Goal: Task Accomplishment & Management: Use online tool/utility

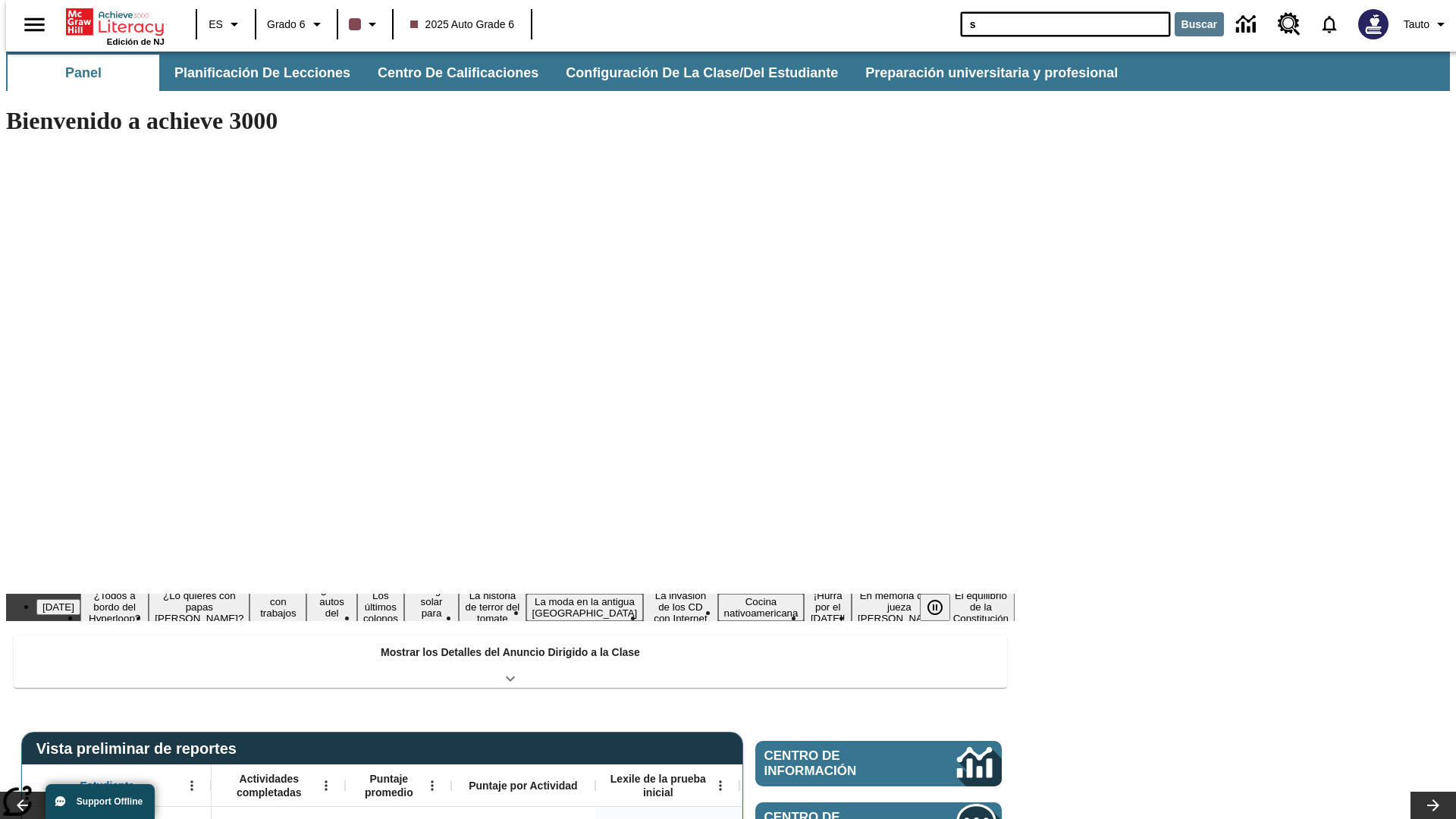
type input "s"
click at [1190, 24] on button "Buscar" at bounding box center [1199, 24] width 49 height 24
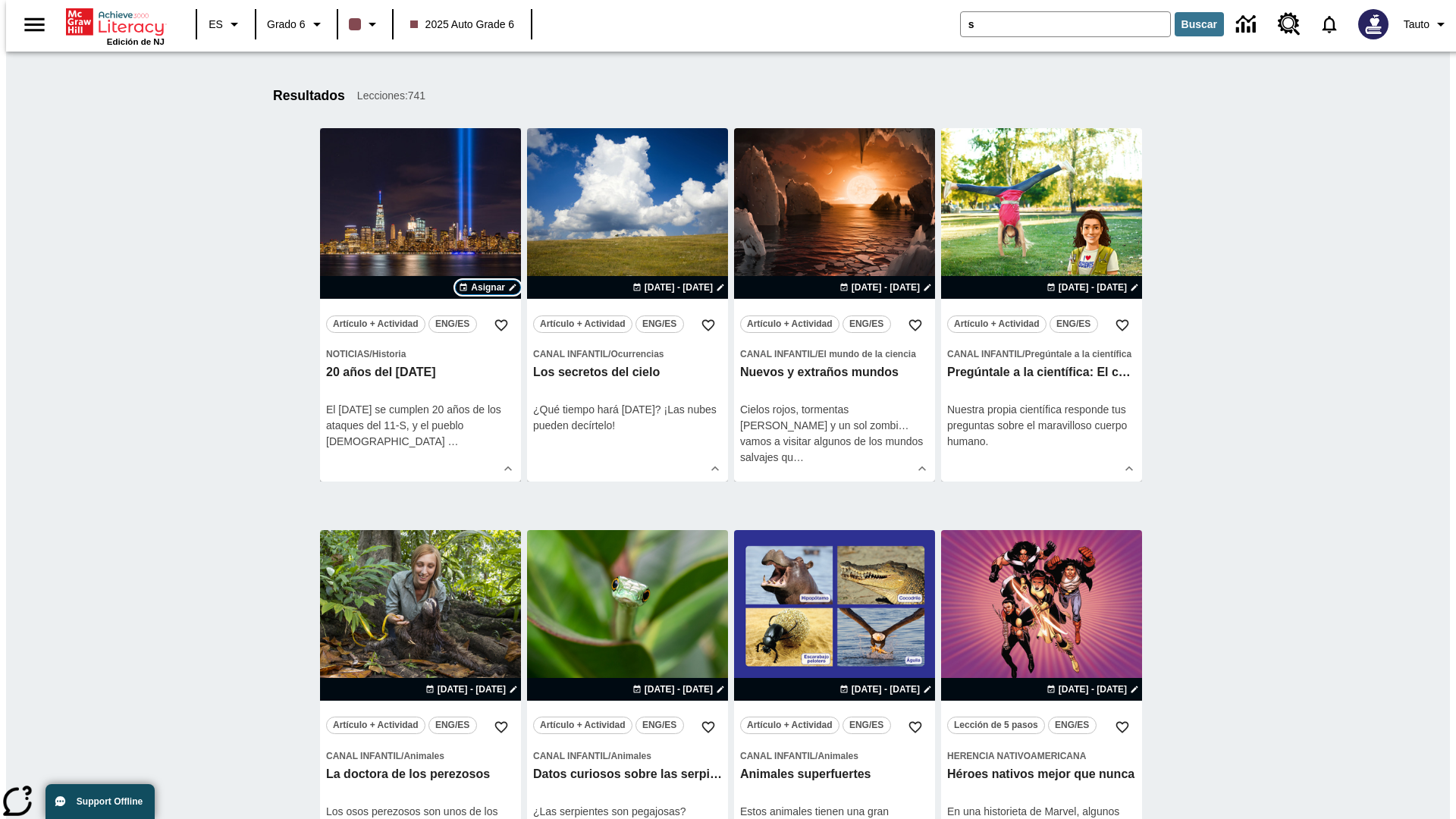
click at [487, 287] on span "Asignar" at bounding box center [487, 287] width 34 height 14
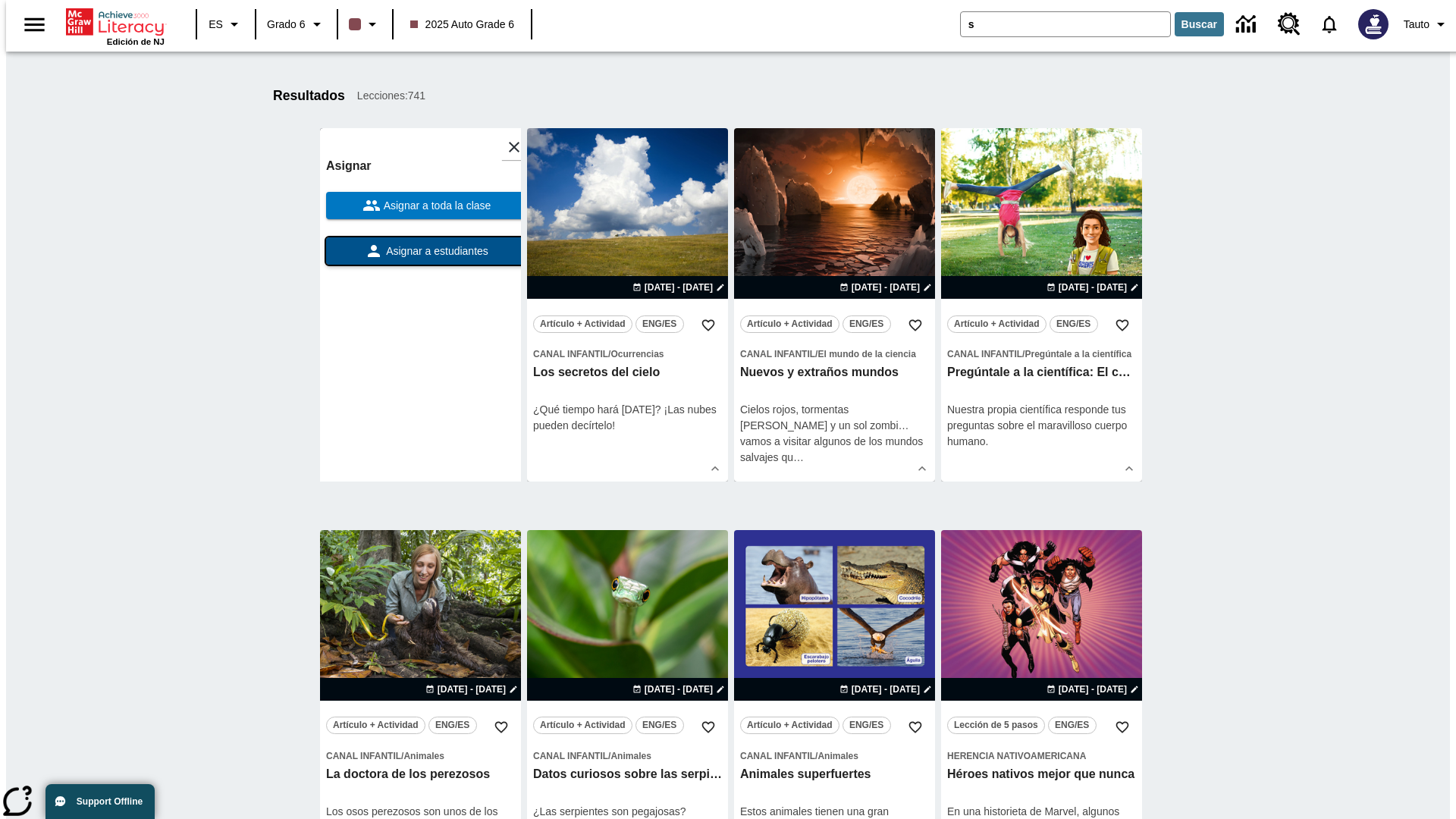
click at [420, 244] on span "Asignar a estudiantes" at bounding box center [435, 251] width 106 height 16
